Goal: Information Seeking & Learning: Learn about a topic

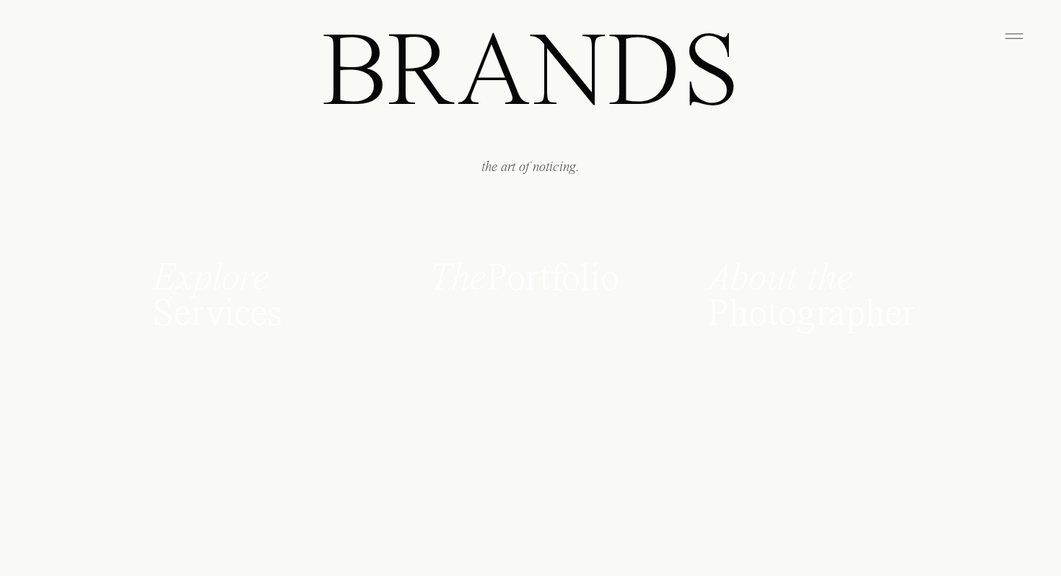
scroll to position [977, 0]
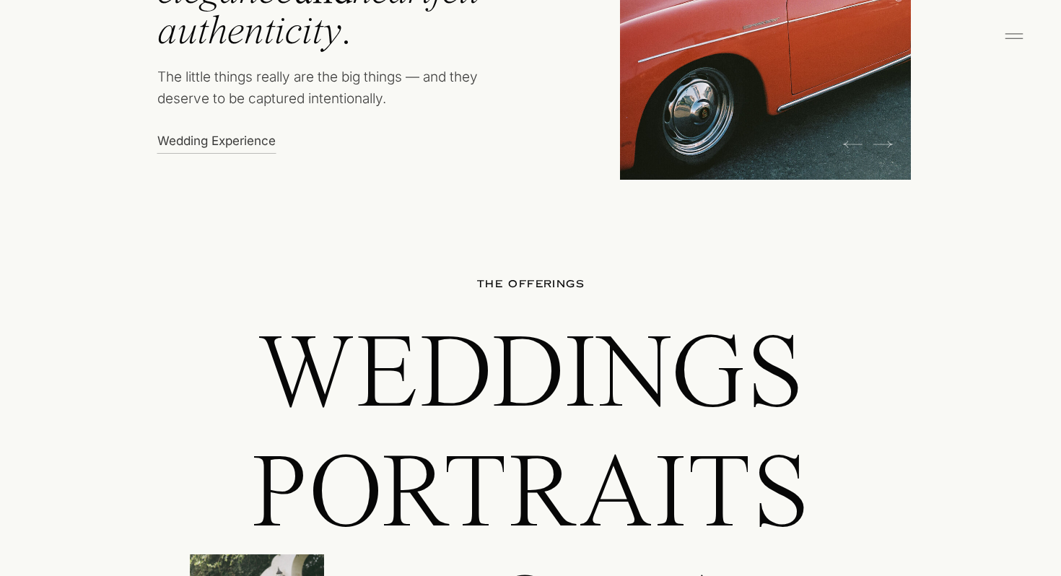
click at [594, 366] on p "Weddings" at bounding box center [530, 372] width 807 height 103
click at [557, 373] on p "Weddings" at bounding box center [530, 372] width 807 height 103
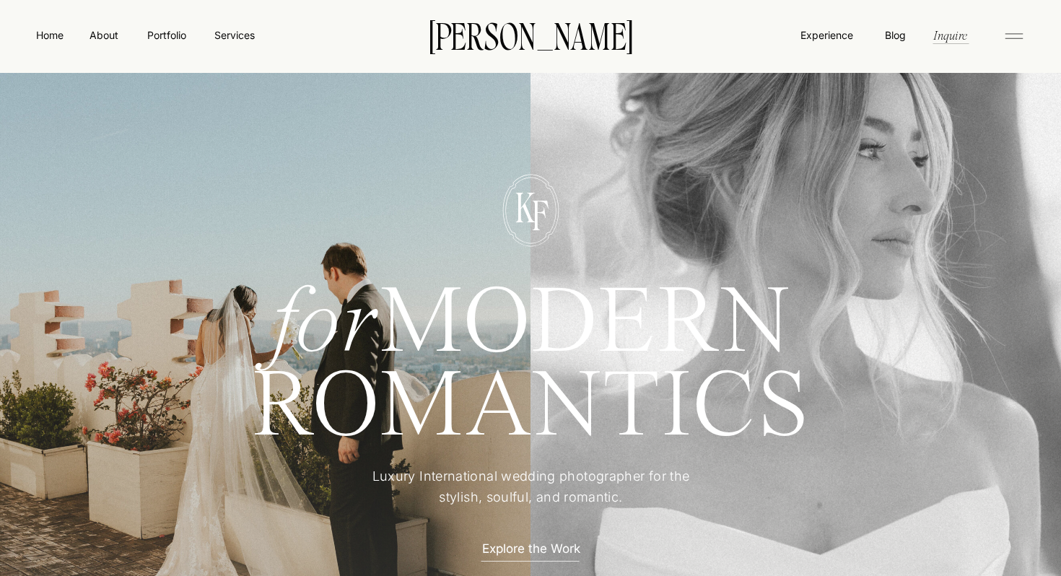
scroll to position [0, 0]
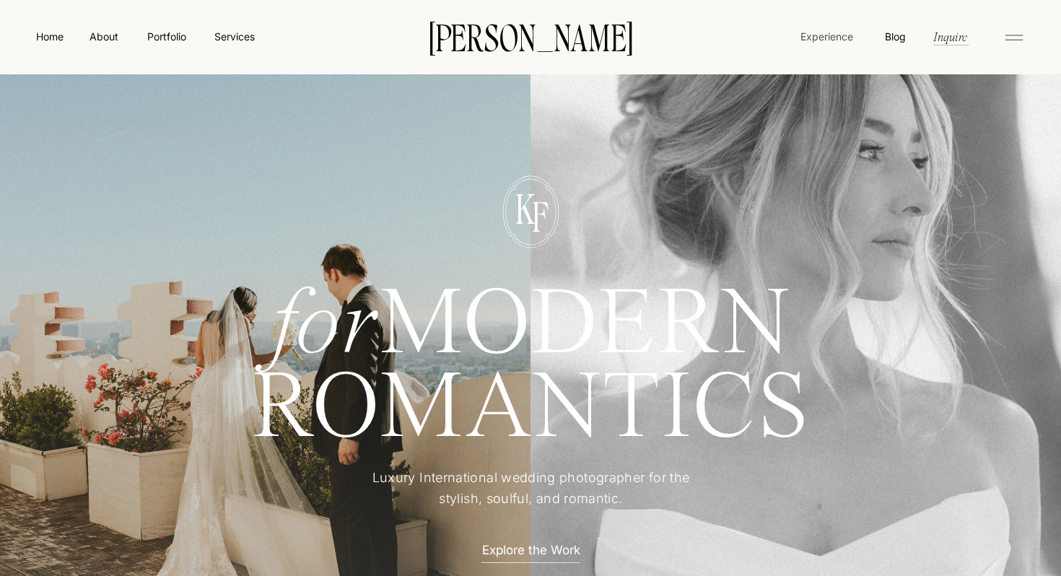
click at [823, 43] on nav "Experience" at bounding box center [827, 36] width 56 height 15
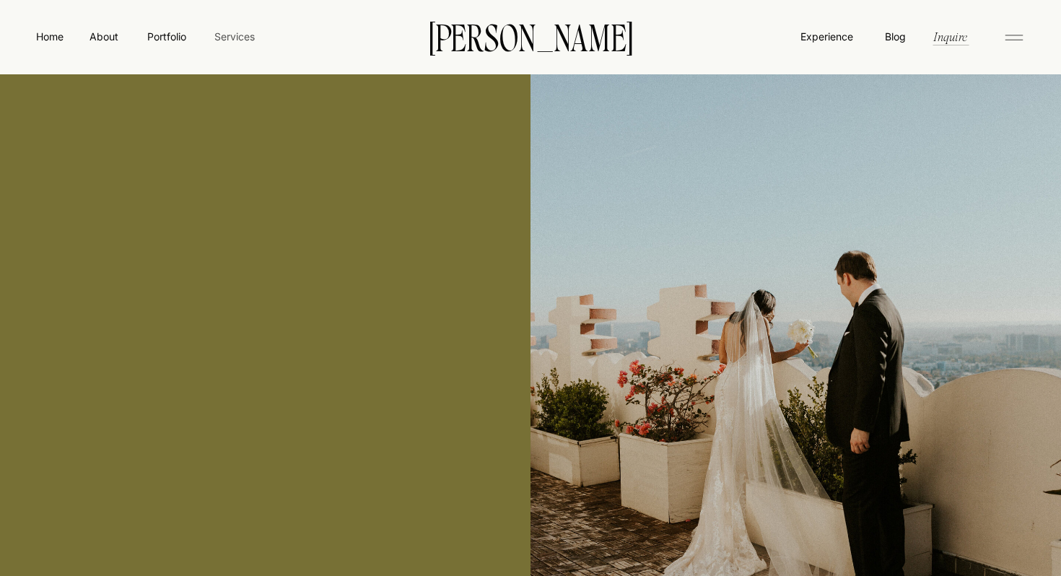
click at [253, 43] on nav "Services" at bounding box center [234, 36] width 43 height 15
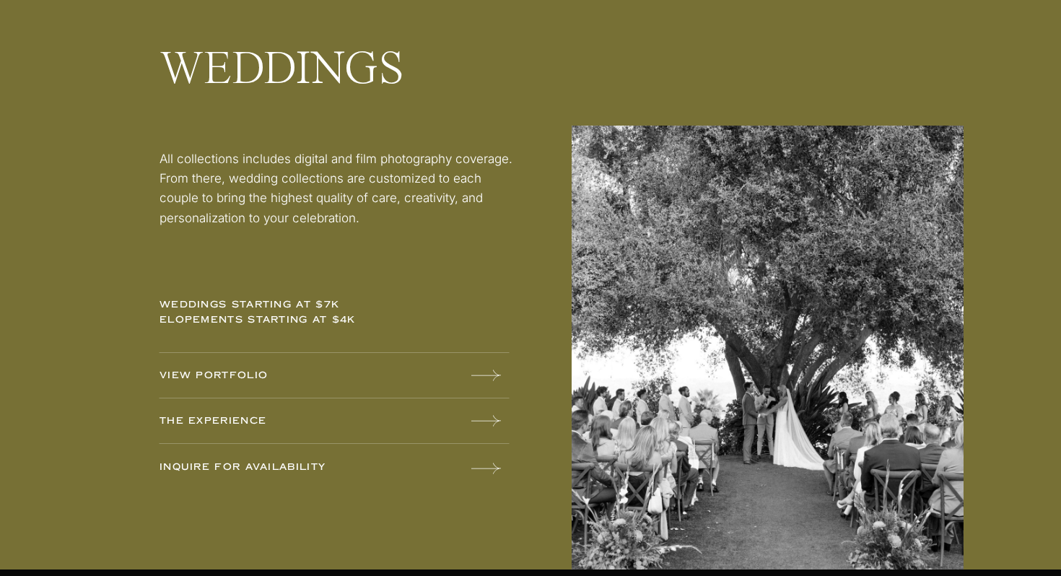
scroll to position [1838, 0]
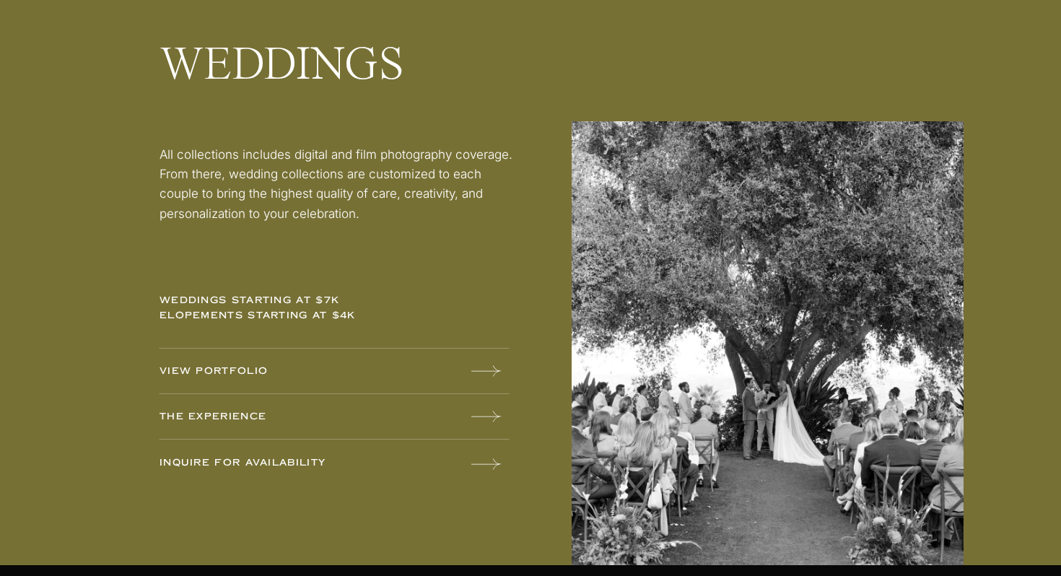
click at [265, 302] on p "weddings starting at $7k elopements starting at $4k" at bounding box center [273, 312] width 226 height 38
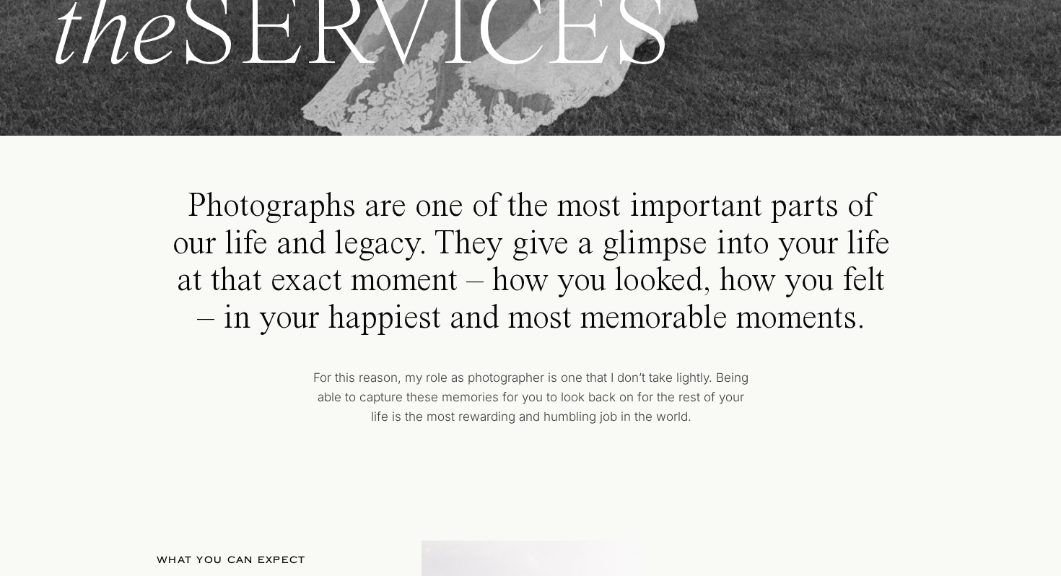
scroll to position [0, 0]
